Goal: Navigation & Orientation: Find specific page/section

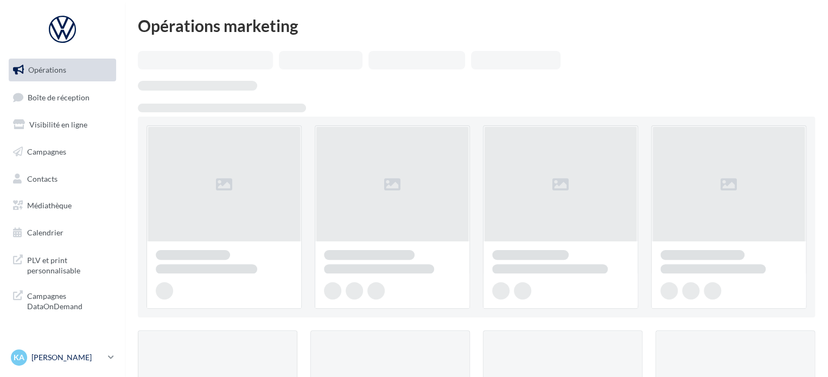
click at [113, 355] on icon at bounding box center [111, 357] width 6 height 9
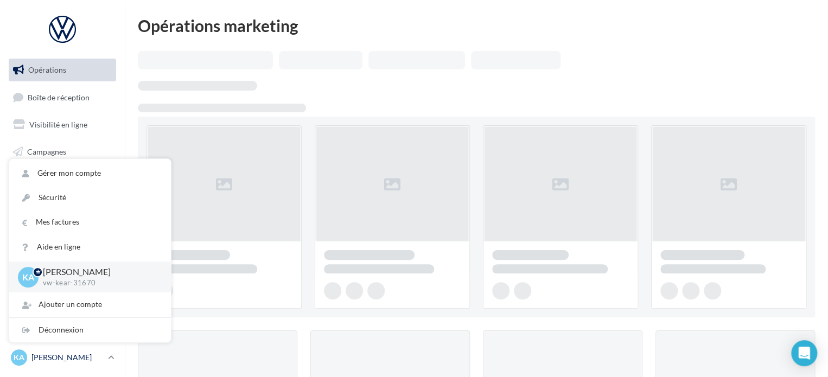
click at [113, 355] on icon at bounding box center [111, 357] width 6 height 9
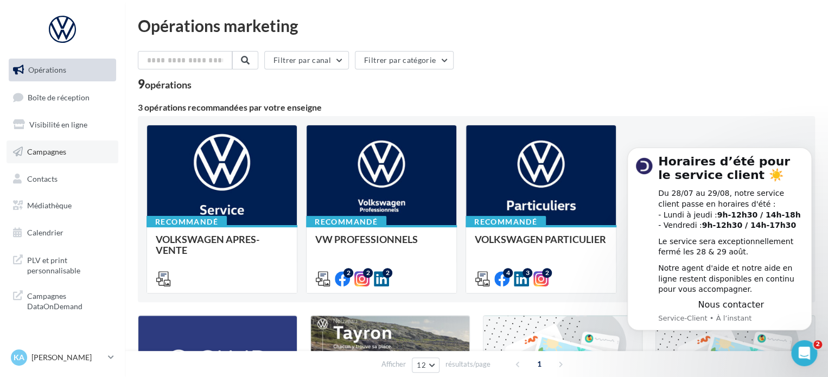
click at [49, 151] on span "Campagnes" at bounding box center [46, 151] width 39 height 9
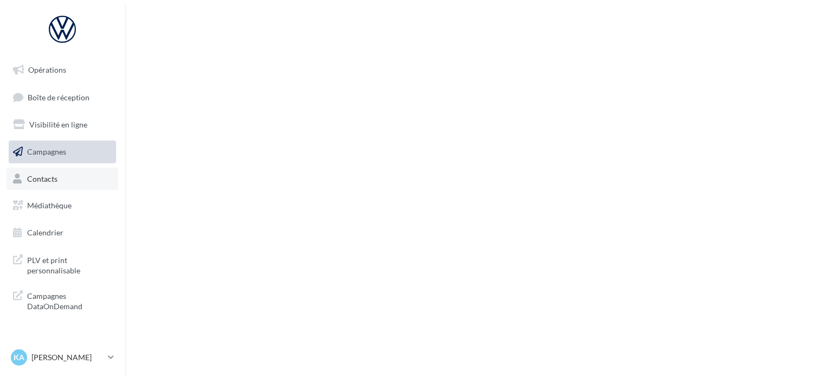
drag, startPoint x: 0, startPoint y: 0, endPoint x: 44, endPoint y: 173, distance: 178.7
click at [44, 173] on link "Contacts" at bounding box center [63, 179] width 112 height 23
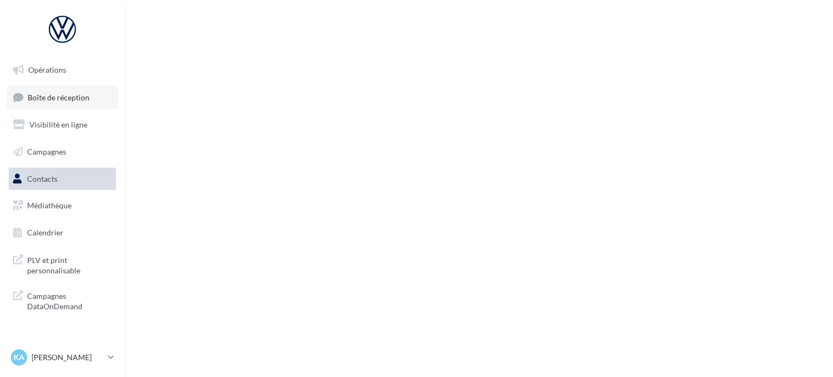
click at [61, 91] on link "Boîte de réception" at bounding box center [63, 97] width 112 height 23
